Goal: Transaction & Acquisition: Purchase product/service

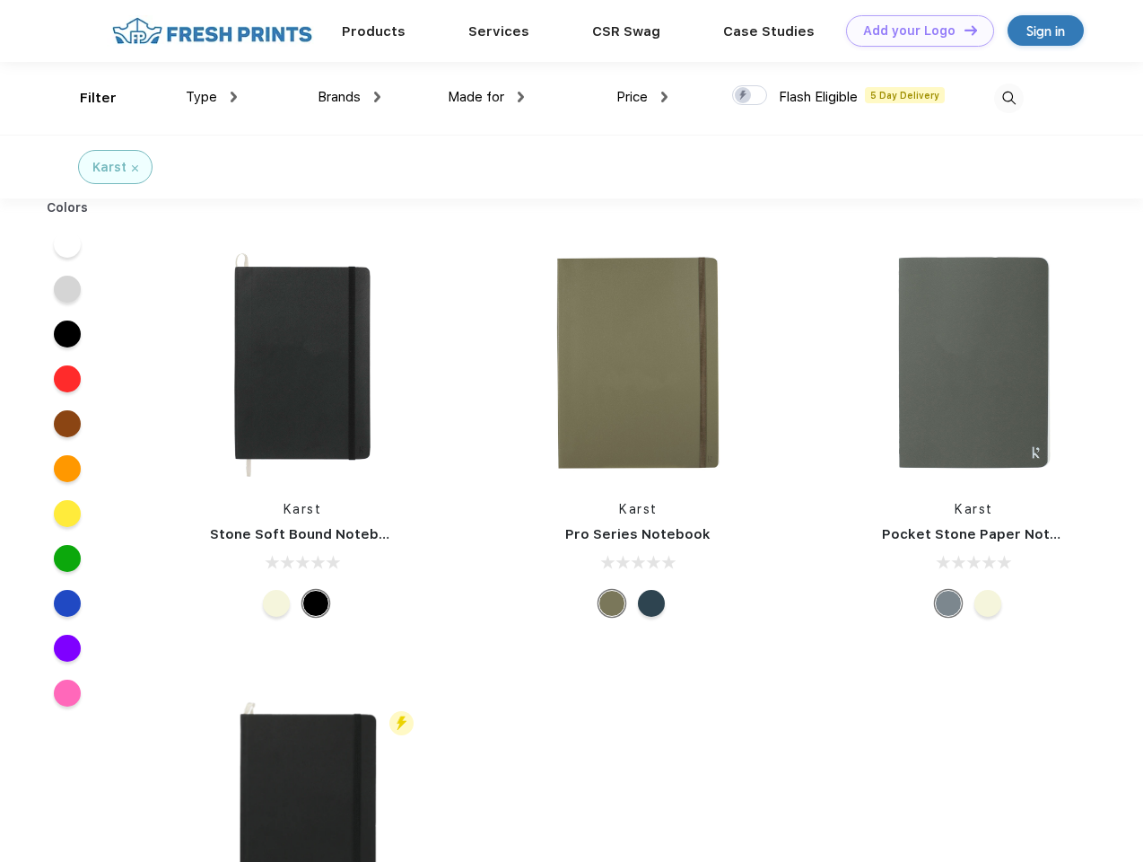
scroll to position [1, 0]
click at [914, 31] on link "Add your Logo Design Tool" at bounding box center [920, 30] width 148 height 31
click at [0, 0] on div "Design Tool" at bounding box center [0, 0] width 0 height 0
click at [963, 30] on link "Add your Logo Design Tool" at bounding box center [920, 30] width 148 height 31
click at [86, 98] on div "Filter" at bounding box center [98, 98] width 37 height 21
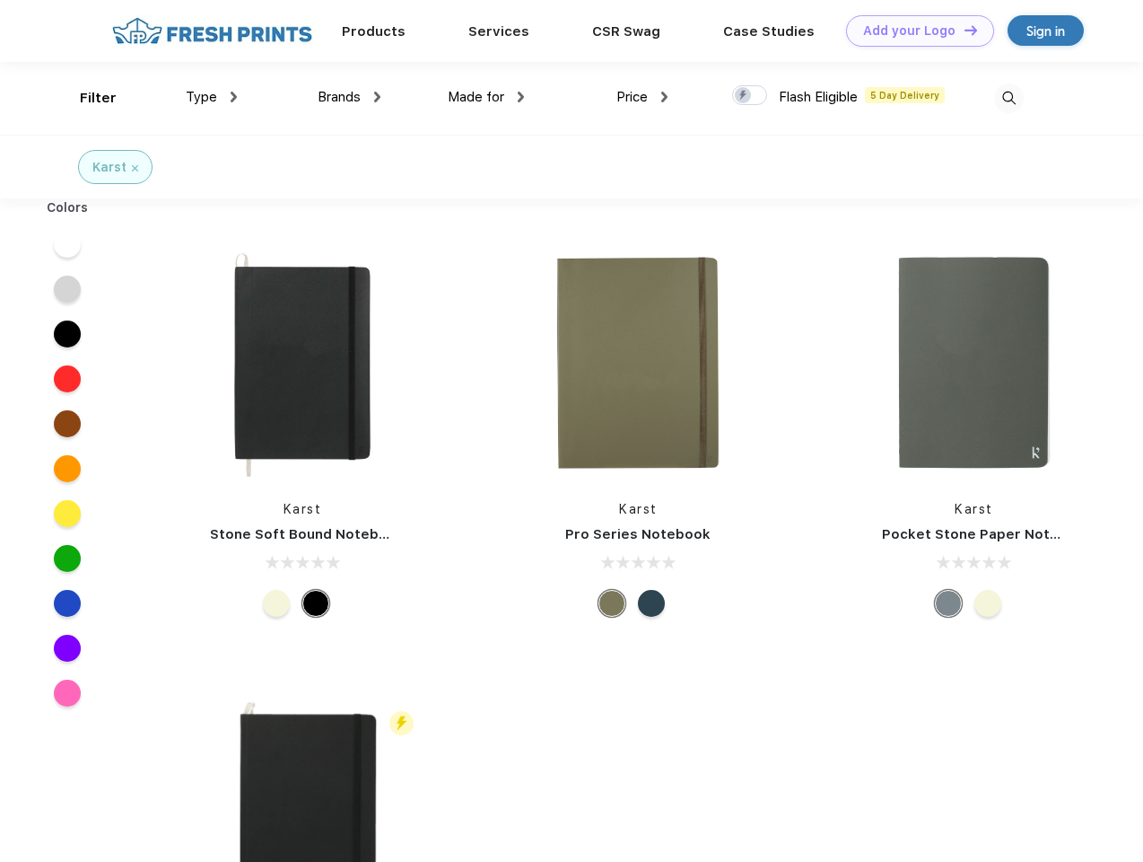
click at [212, 97] on span "Type" at bounding box center [201, 97] width 31 height 16
click at [349, 97] on span "Brands" at bounding box center [339, 97] width 43 height 16
click at [486, 97] on span "Made for" at bounding box center [476, 97] width 57 height 16
click at [643, 97] on span "Price" at bounding box center [632, 97] width 31 height 16
click at [750, 96] on div at bounding box center [749, 95] width 35 height 20
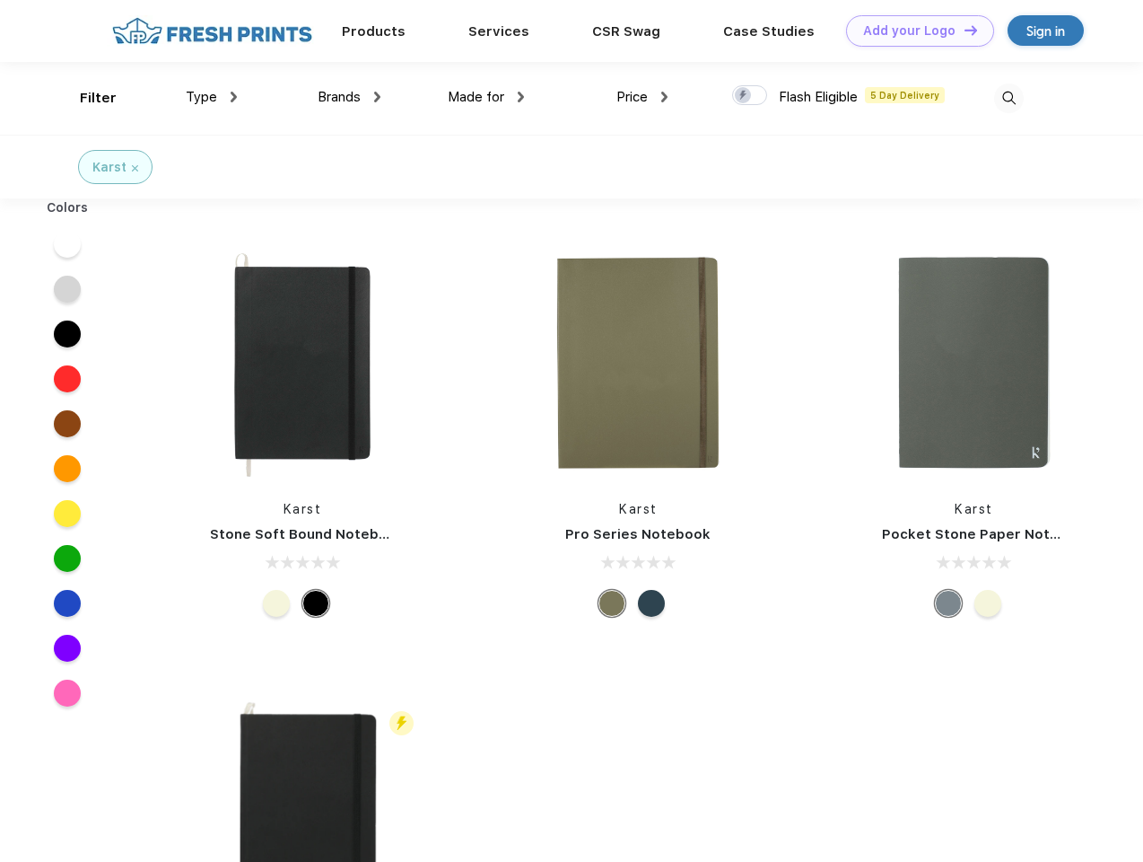
click at [744, 96] on input "checkbox" at bounding box center [738, 90] width 12 height 12
click at [1009, 98] on img at bounding box center [1009, 98] width 30 height 30
